Goal: Information Seeking & Learning: Learn about a topic

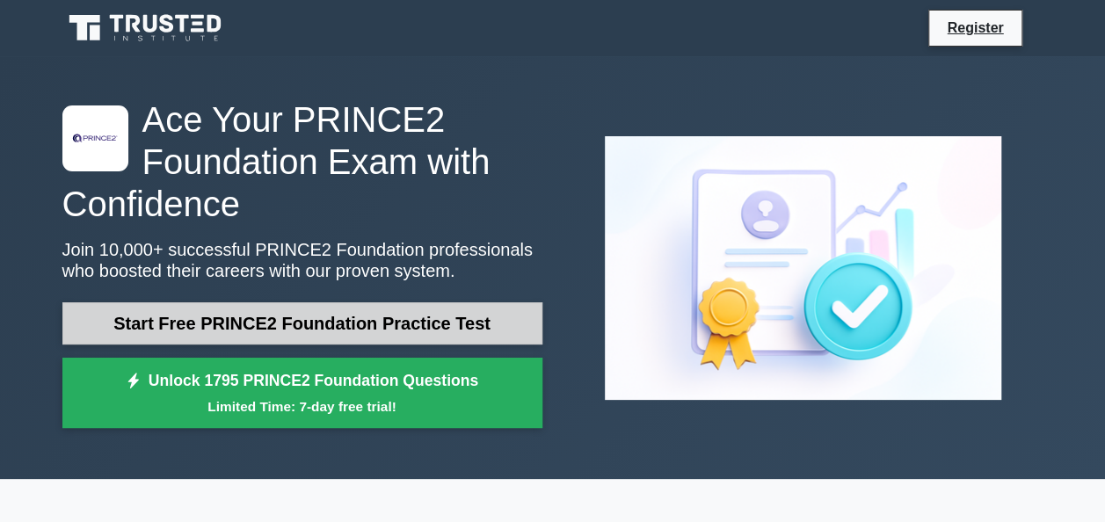
click at [401, 326] on link "Start Free PRINCE2 Foundation Practice Test" at bounding box center [302, 324] width 480 height 42
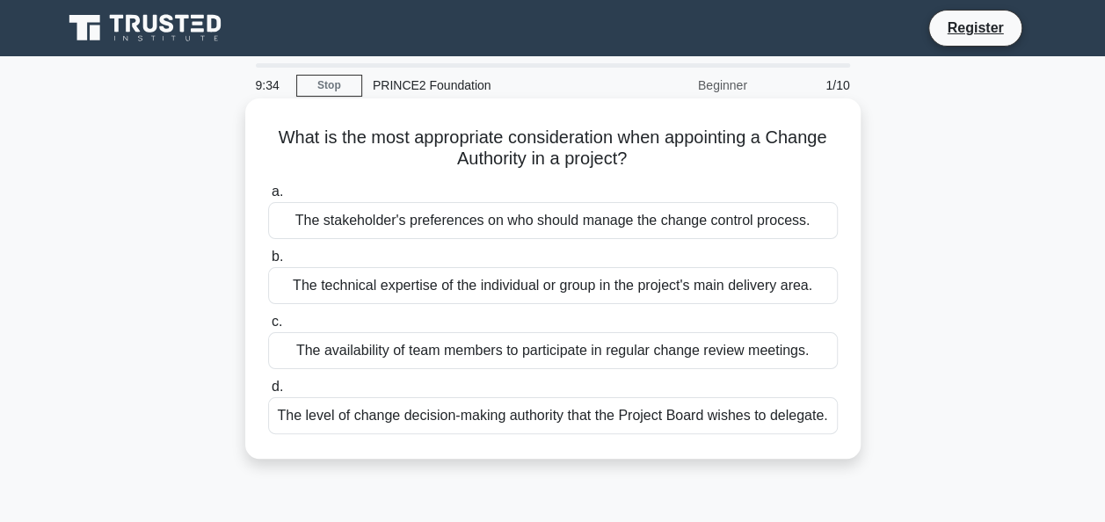
click at [797, 411] on div "The level of change decision-making authority that the Project Board wishes to …" at bounding box center [553, 415] width 570 height 37
click at [268, 393] on input "d. The level of change decision-making authority that the Project Board wishes …" at bounding box center [268, 387] width 0 height 11
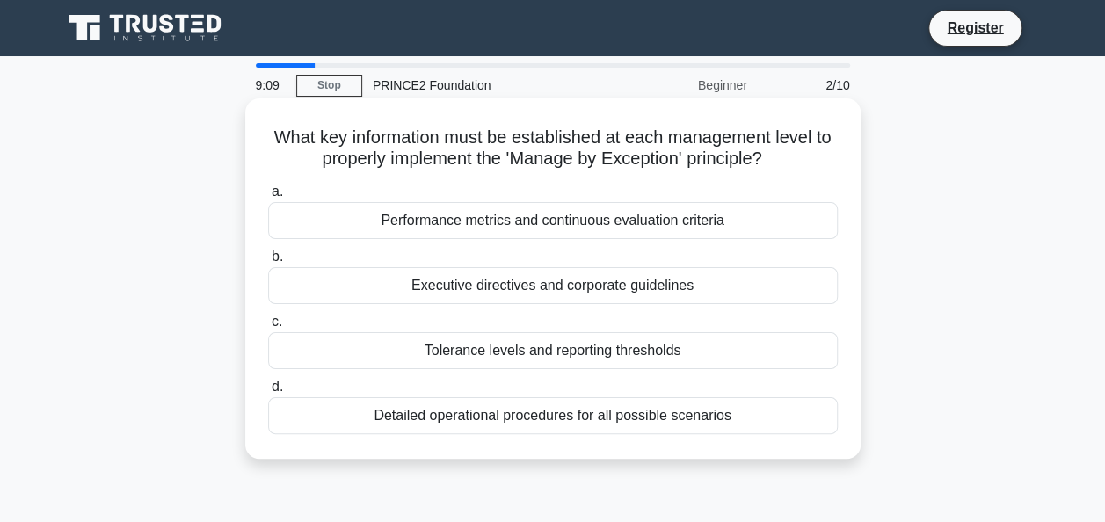
click at [588, 357] on div "Tolerance levels and reporting thresholds" at bounding box center [553, 350] width 570 height 37
click at [268, 328] on input "c. Tolerance levels and reporting thresholds" at bounding box center [268, 322] width 0 height 11
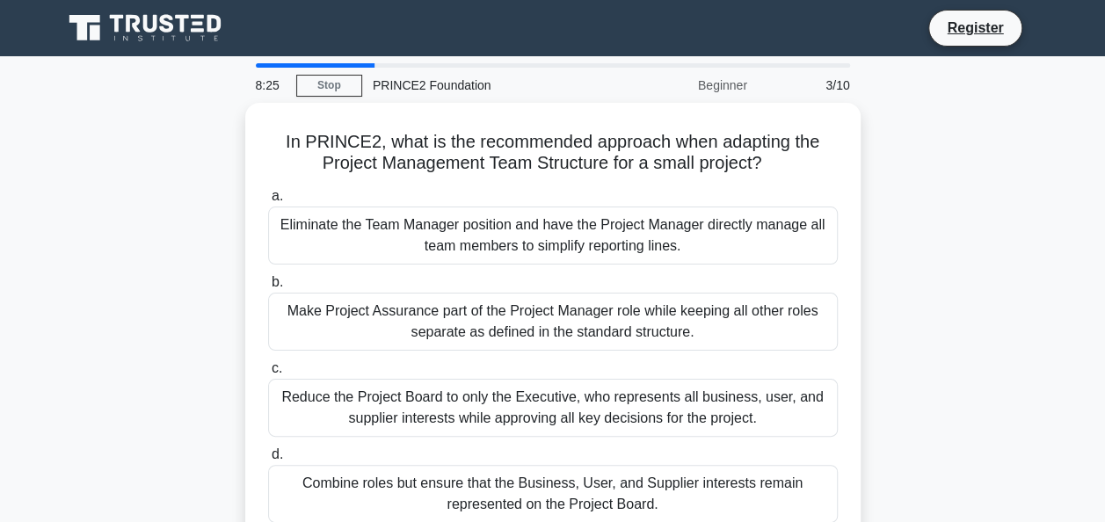
scroll to position [114, 0]
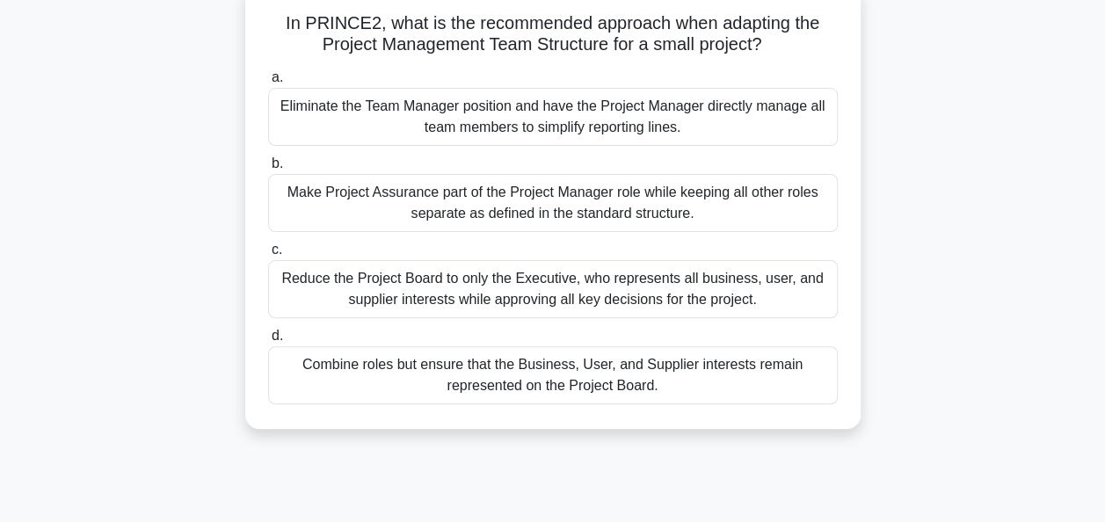
click at [726, 378] on div "Combine roles but ensure that the Business, User, and Supplier interests remain…" at bounding box center [553, 375] width 570 height 58
click at [268, 342] on input "d. Combine roles but ensure that the Business, User, and Supplier interests rem…" at bounding box center [268, 336] width 0 height 11
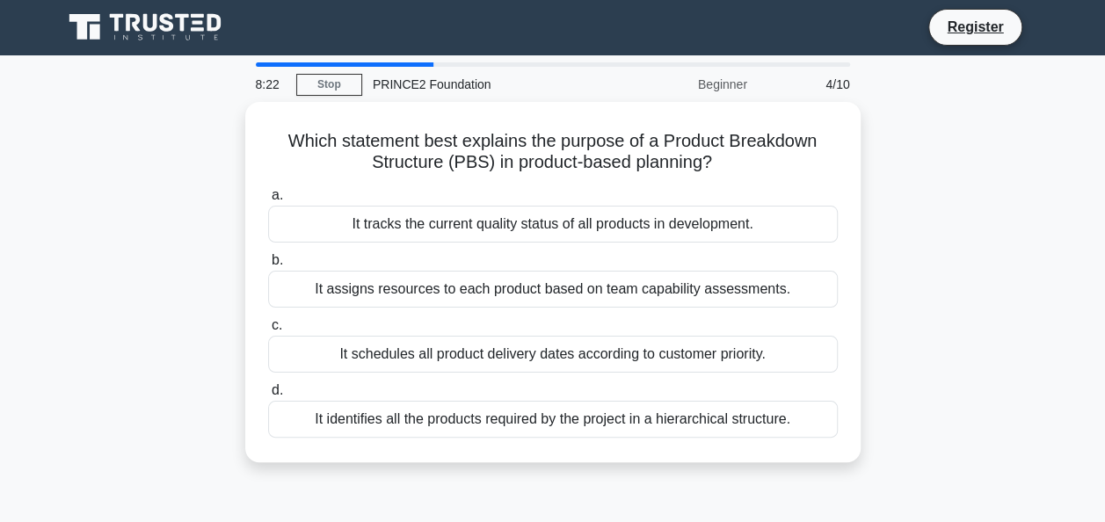
scroll to position [0, 0]
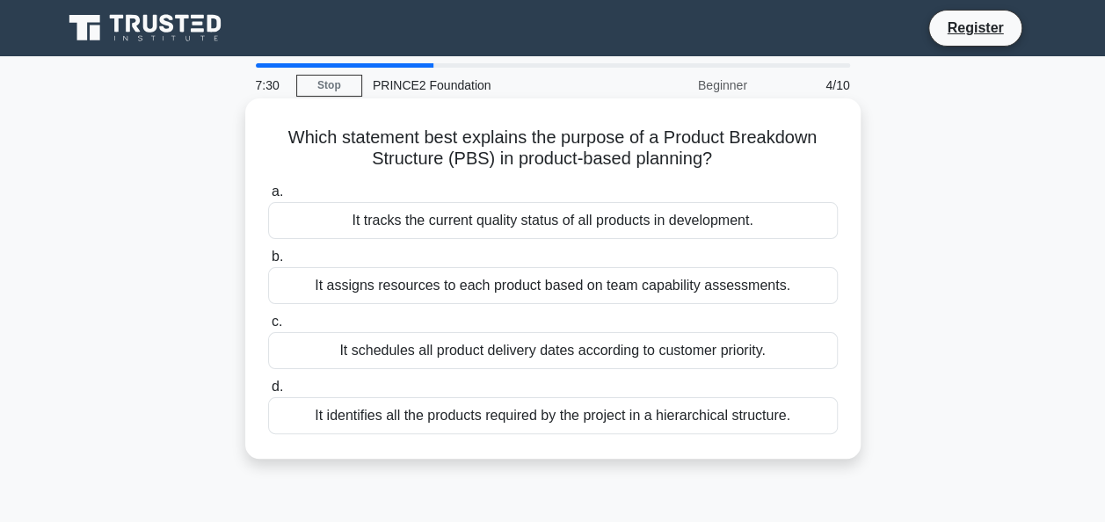
click at [607, 355] on div "It schedules all product delivery dates according to customer priority." at bounding box center [553, 350] width 570 height 37
click at [268, 328] on input "c. It schedules all product delivery dates according to customer priority." at bounding box center [268, 322] width 0 height 11
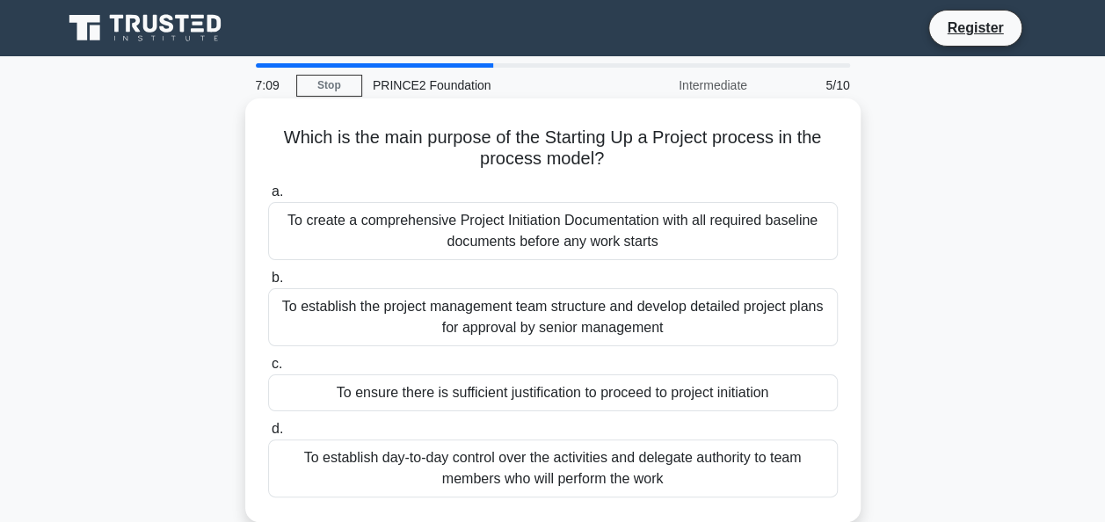
click at [441, 400] on div "To ensure there is sufficient justification to proceed to project initiation" at bounding box center [553, 393] width 570 height 37
click at [268, 370] on input "c. To ensure there is sufficient justification to proceed to project initiation" at bounding box center [268, 364] width 0 height 11
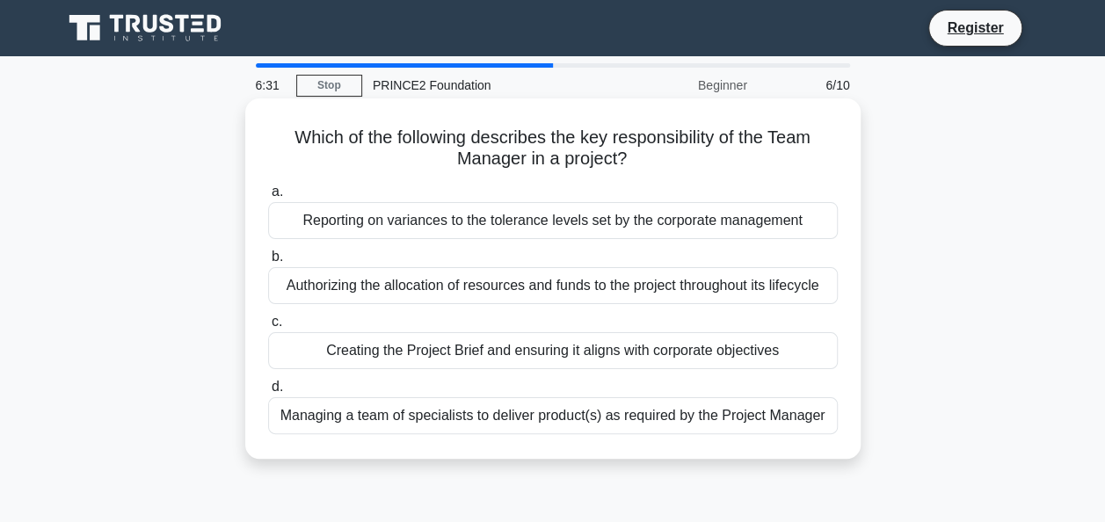
click at [558, 416] on div "Managing a team of specialists to deliver product(s) as required by the Project…" at bounding box center [553, 415] width 570 height 37
click at [268, 393] on input "d. Managing a team of specialists to deliver product(s) as required by the Proj…" at bounding box center [268, 387] width 0 height 11
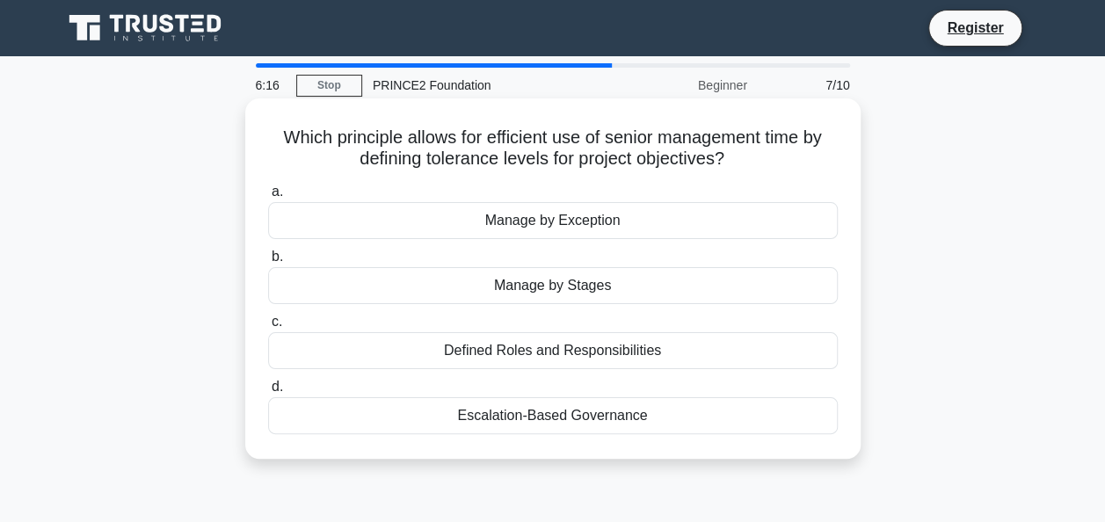
click at [709, 226] on div "Manage by Exception" at bounding box center [553, 220] width 570 height 37
click at [268, 198] on input "a. Manage by Exception" at bounding box center [268, 191] width 0 height 11
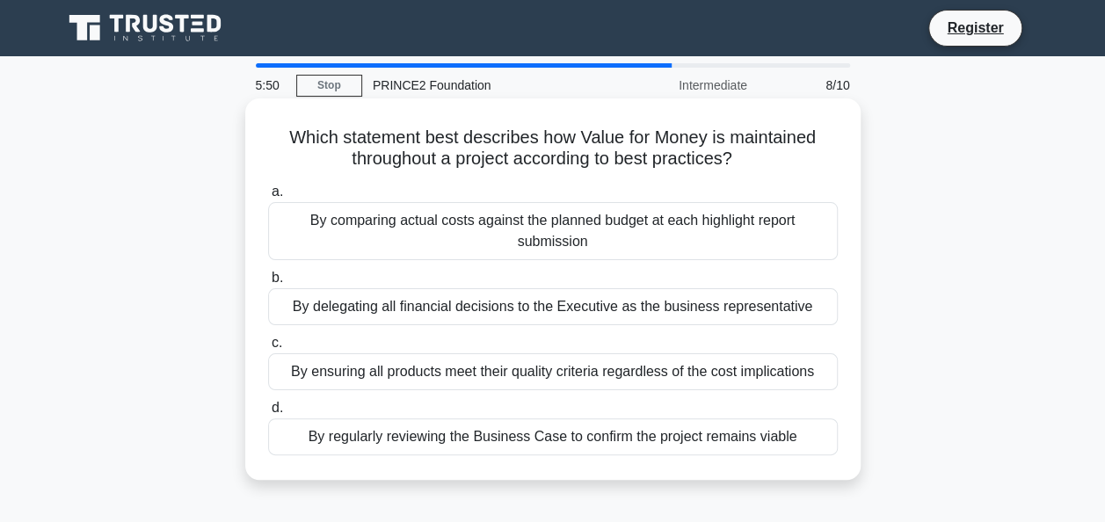
click at [635, 434] on div "By regularly reviewing the Business Case to confirm the project remains viable" at bounding box center [553, 437] width 570 height 37
click at [268, 414] on input "d. By regularly reviewing the Business Case to confirm the project remains viab…" at bounding box center [268, 408] width 0 height 11
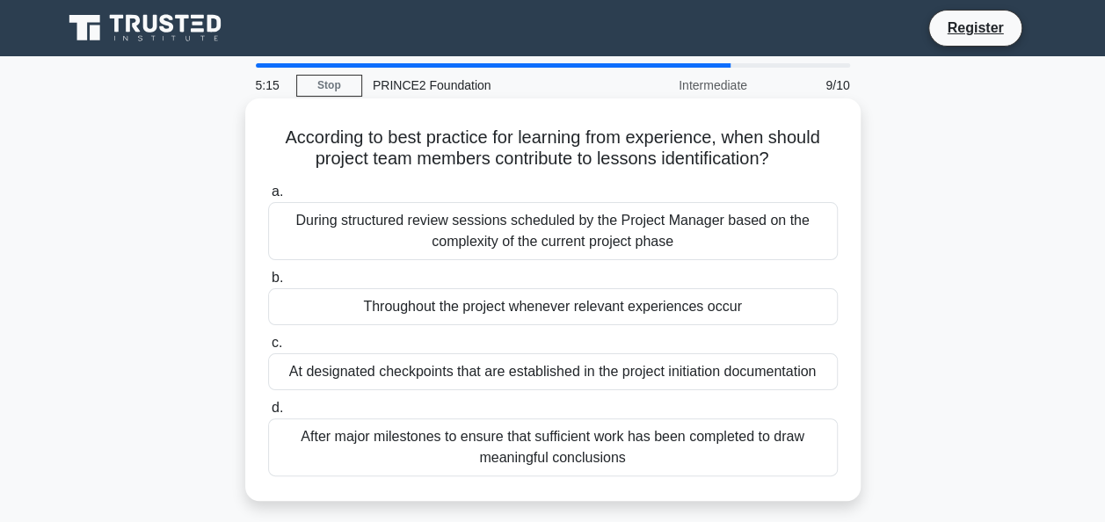
click at [616, 313] on div "Throughout the project whenever relevant experiences occur" at bounding box center [553, 306] width 570 height 37
click at [268, 284] on input "b. Throughout the project whenever relevant experiences occur" at bounding box center [268, 278] width 0 height 11
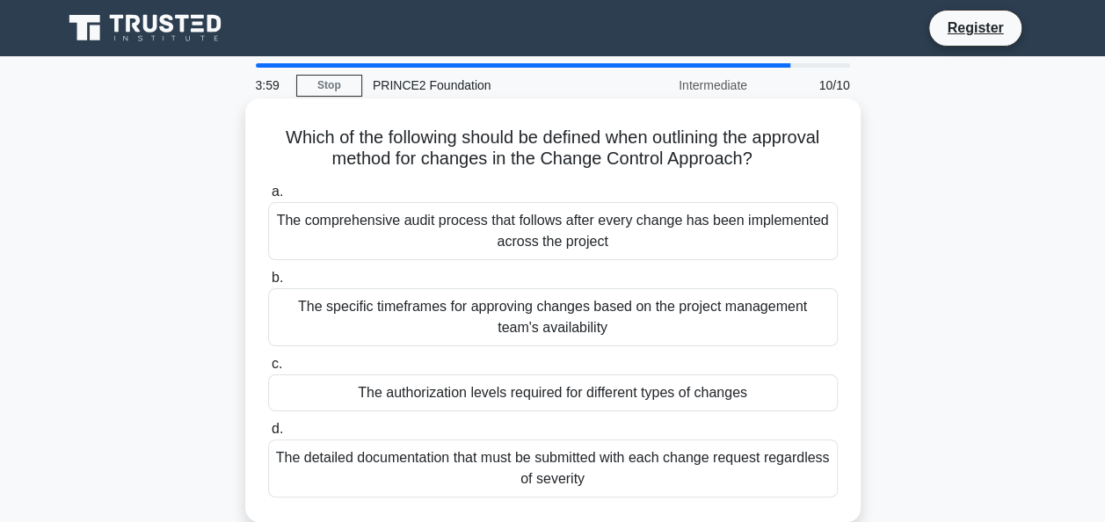
click at [587, 306] on div "The specific timeframes for approving changes based on the project management t…" at bounding box center [553, 317] width 570 height 58
click at [268, 284] on input "b. The specific timeframes for approving changes based on the project managemen…" at bounding box center [268, 278] width 0 height 11
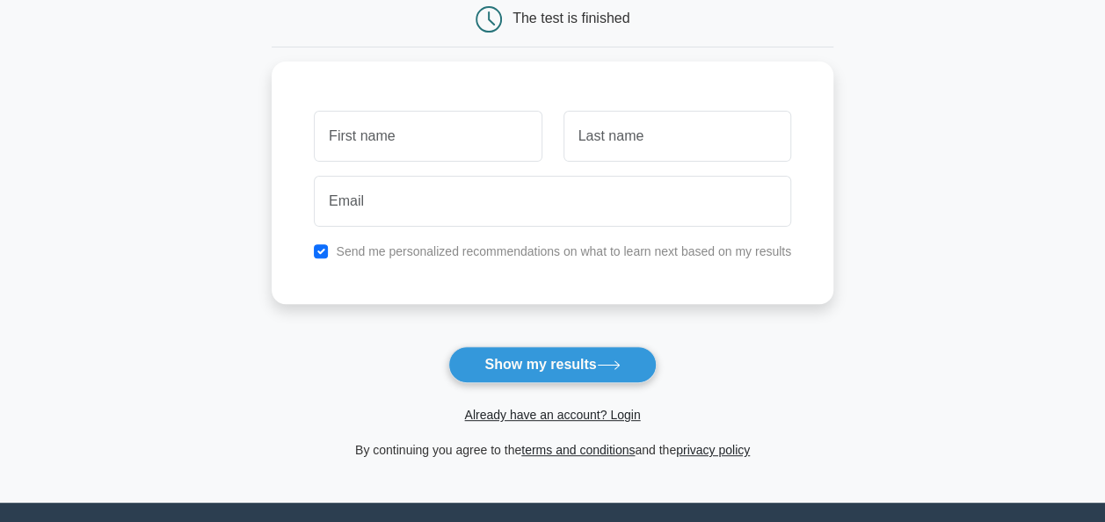
scroll to position [190, 0]
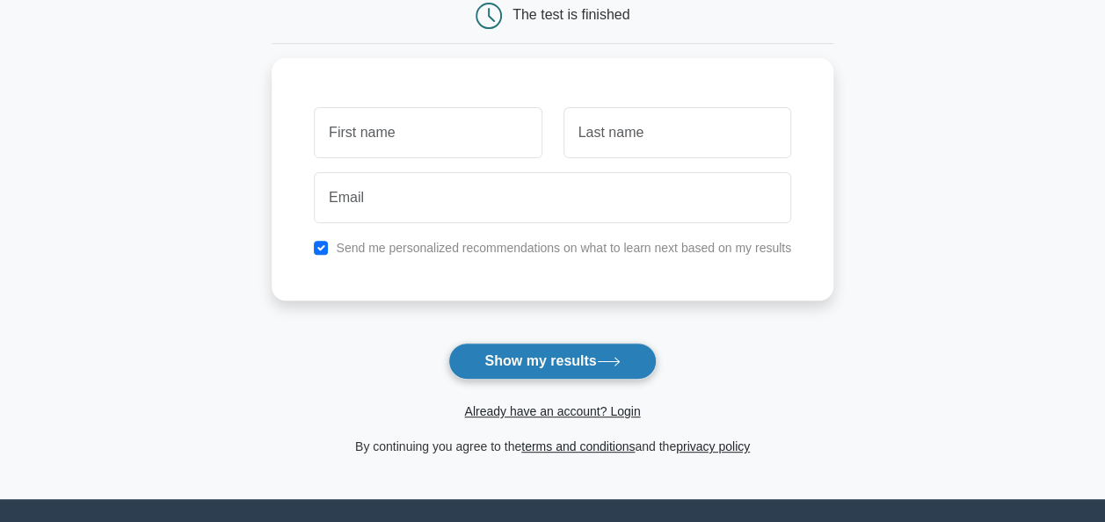
click at [623, 367] on button "Show my results" at bounding box center [552, 361] width 208 height 37
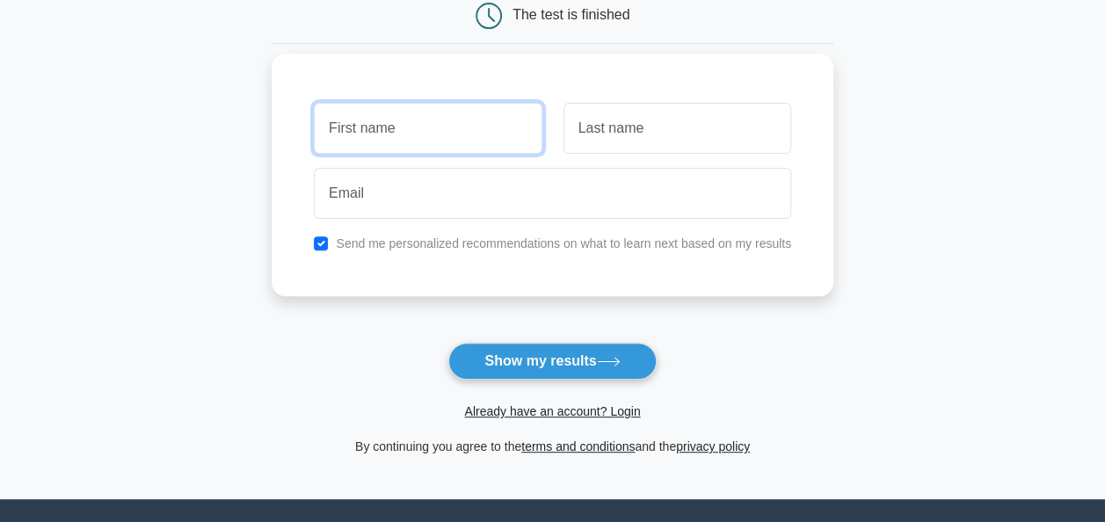
click at [410, 143] on input "text" at bounding box center [428, 128] width 228 height 51
type input "ashleu"
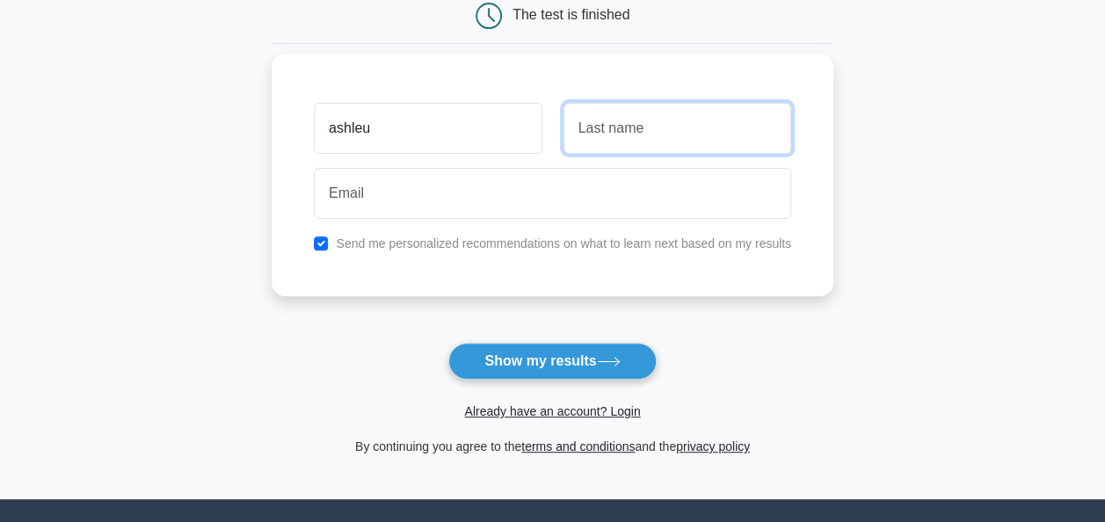
click at [667, 137] on input "text" at bounding box center [678, 128] width 228 height 51
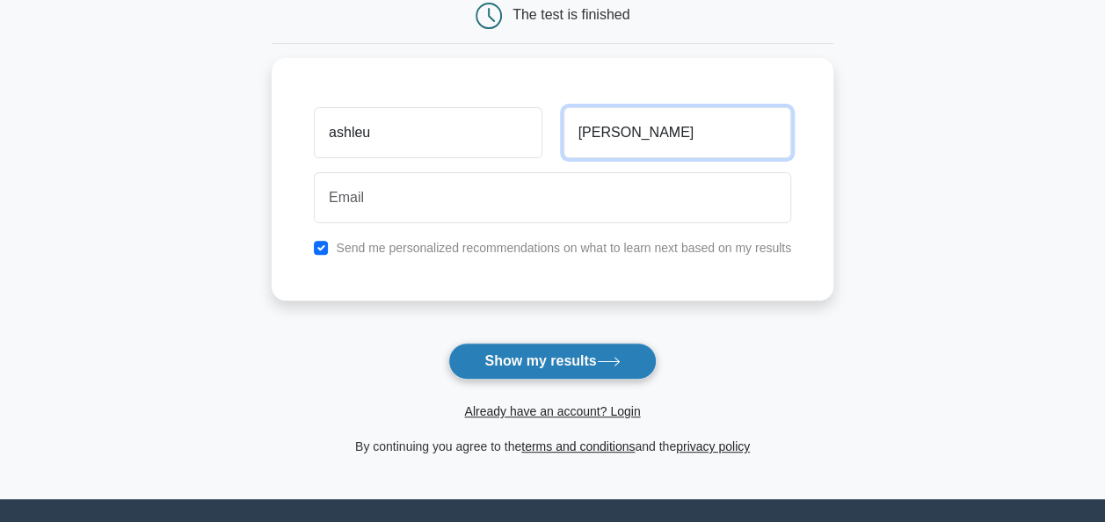
type input "simon"
click at [587, 364] on button "Show my results" at bounding box center [552, 361] width 208 height 37
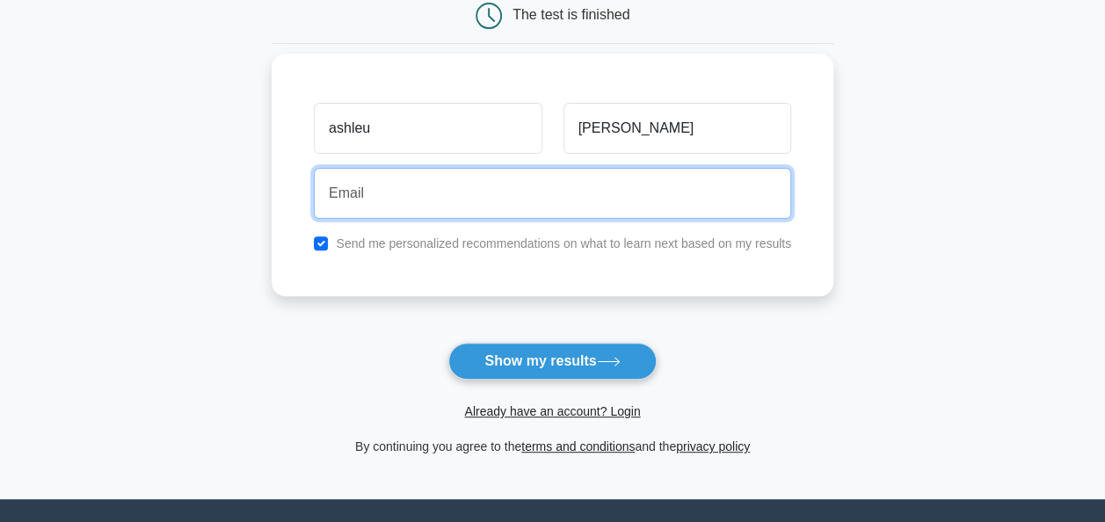
click at [587, 188] on input "email" at bounding box center [553, 193] width 478 height 51
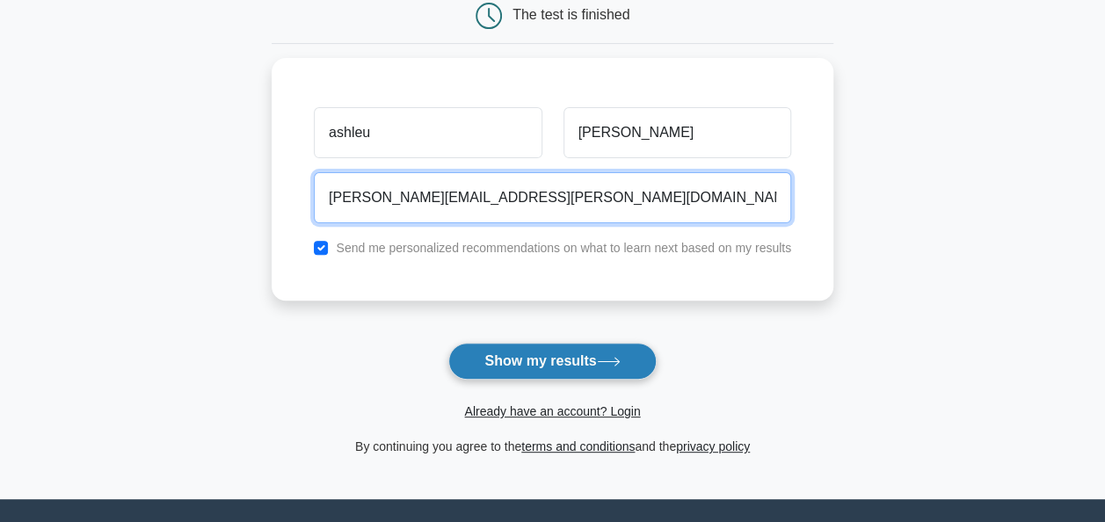
type input "ashlei.simon@msn.com"
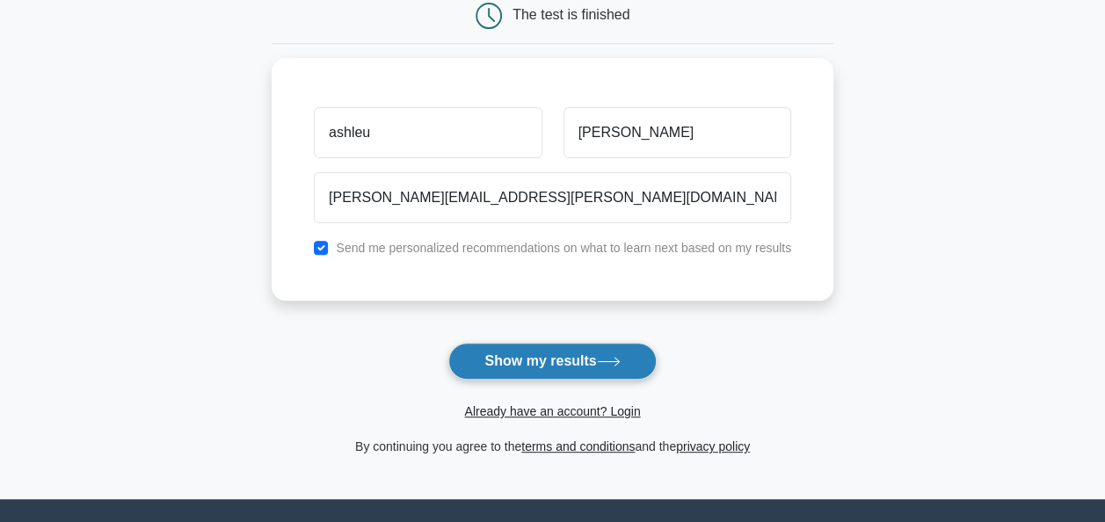
click at [602, 361] on button "Show my results" at bounding box center [552, 361] width 208 height 37
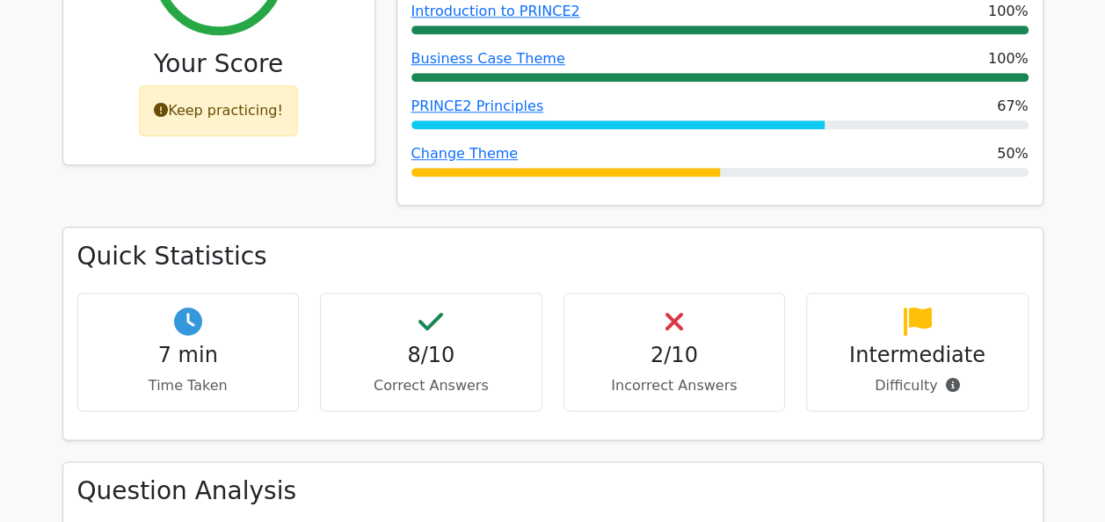
scroll to position [839, 0]
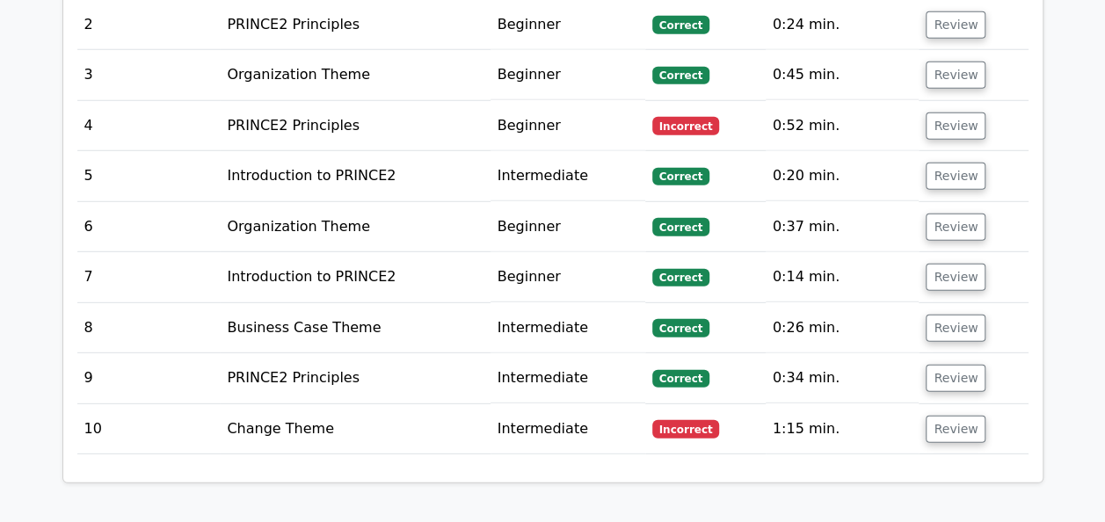
scroll to position [2391, 0]
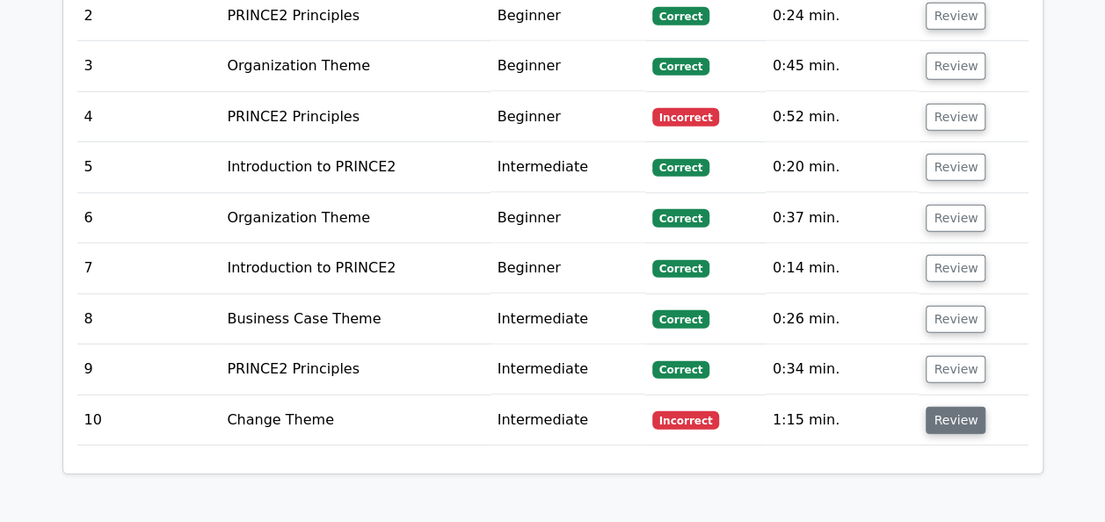
click at [940, 407] on button "Review" at bounding box center [956, 420] width 60 height 27
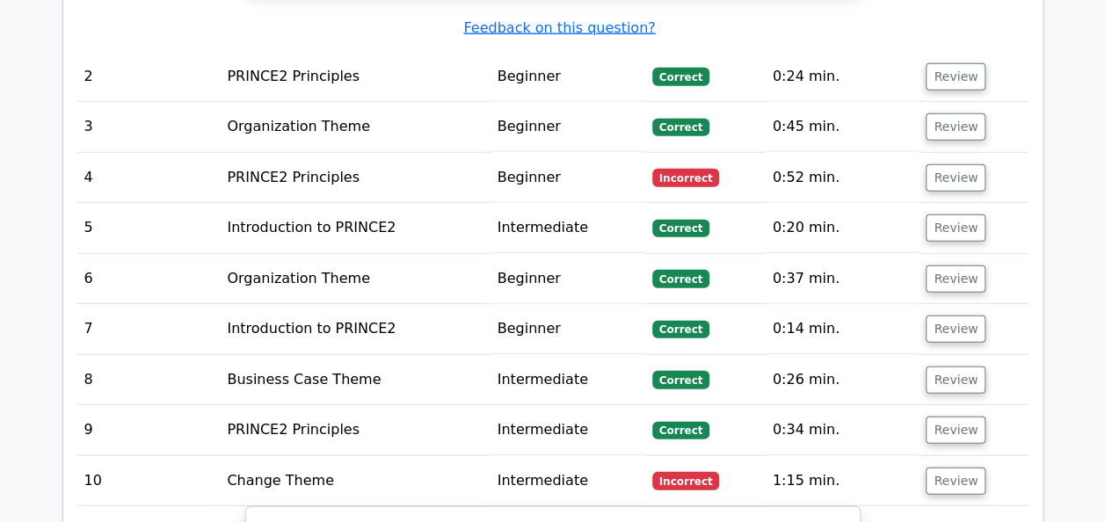
scroll to position [2346, 0]
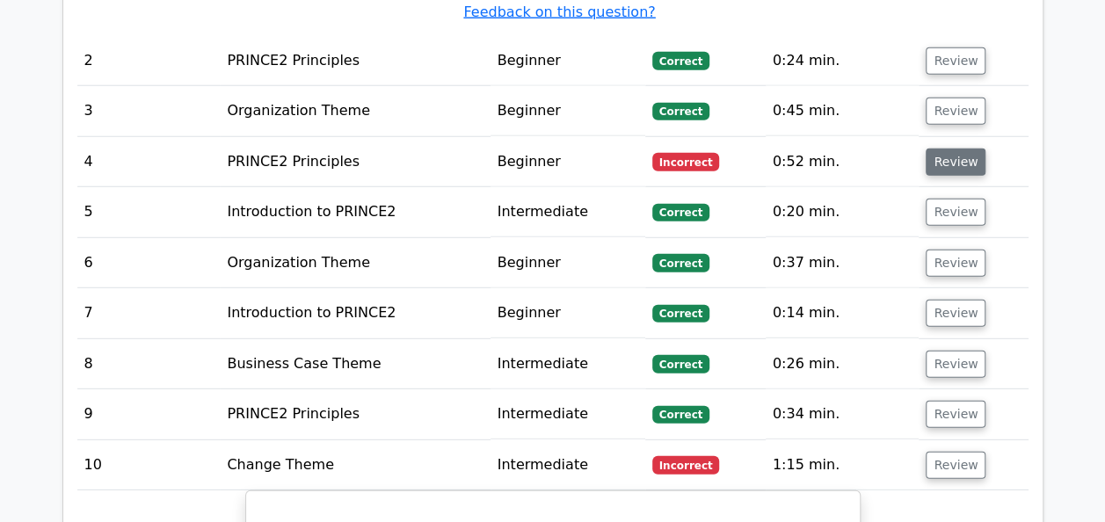
click at [943, 149] on button "Review" at bounding box center [956, 162] width 60 height 27
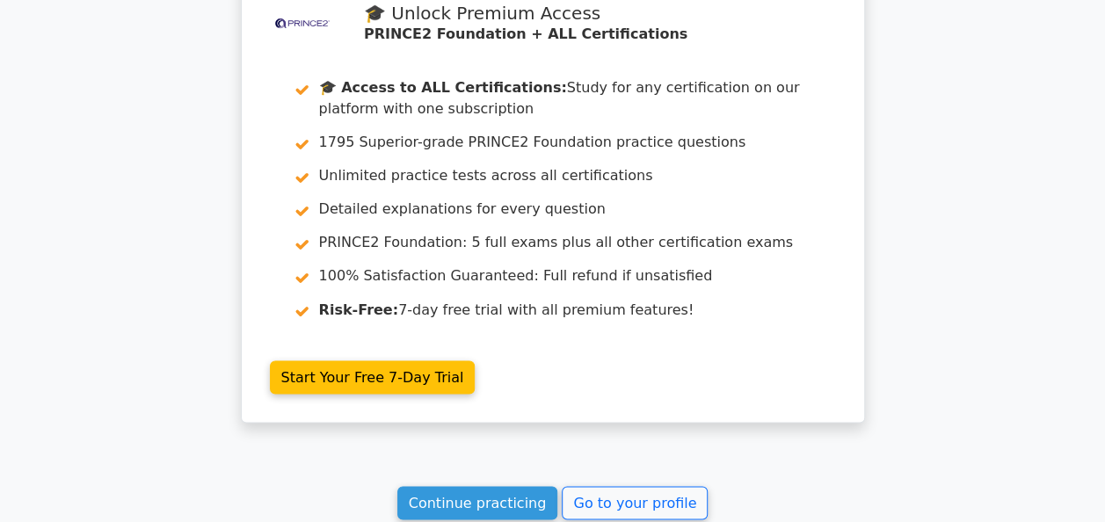
scroll to position [4663, 0]
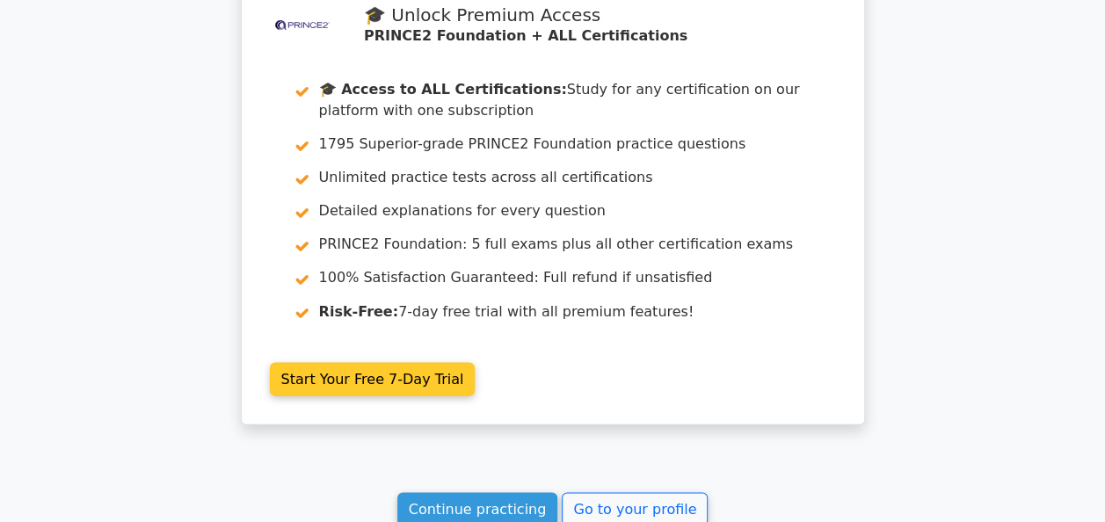
click at [383, 362] on link "Start Your Free 7-Day Trial" at bounding box center [373, 378] width 206 height 33
